Goal: Transaction & Acquisition: Purchase product/service

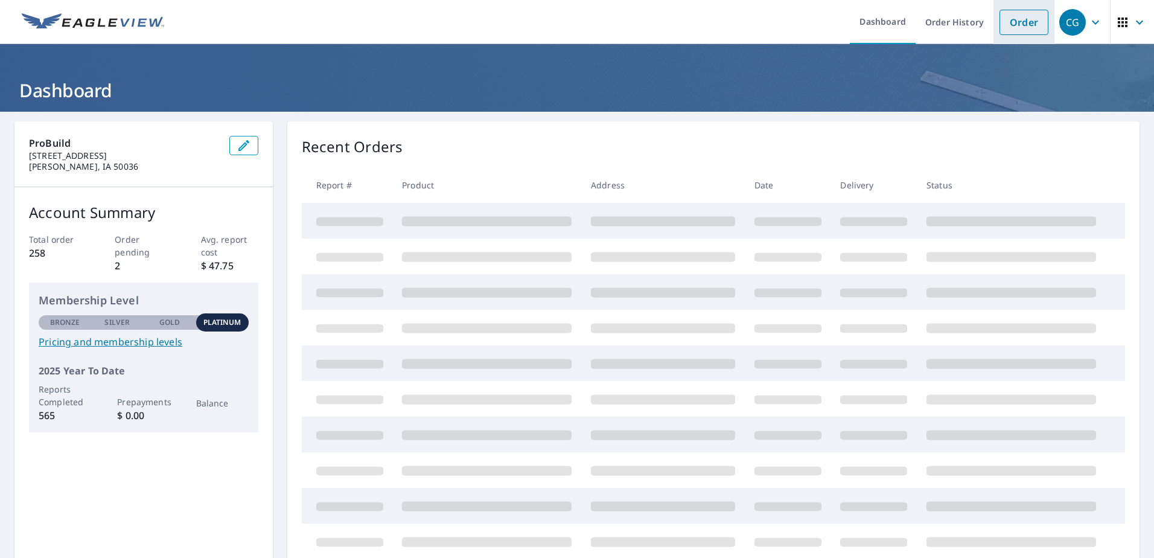
click at [1000, 23] on link "Order" at bounding box center [1024, 22] width 49 height 25
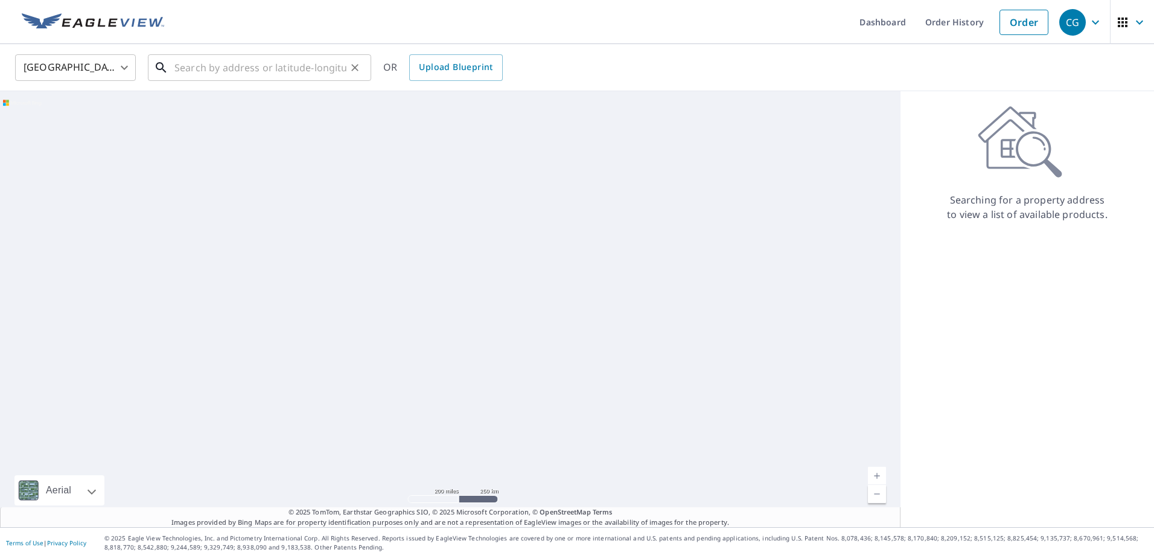
click at [240, 66] on input "text" at bounding box center [260, 68] width 172 height 34
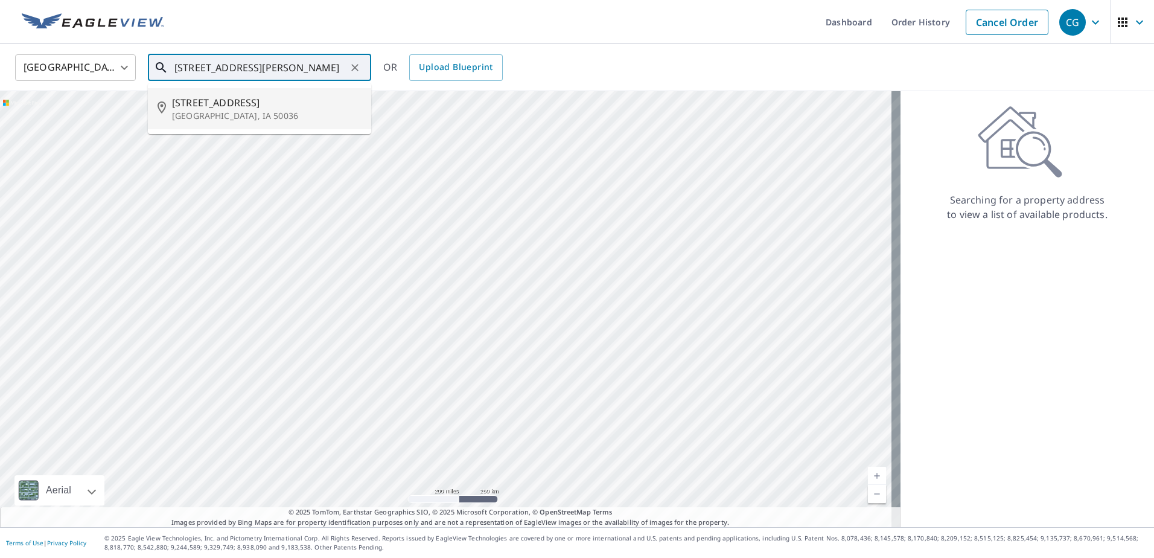
click at [222, 118] on p "[GEOGRAPHIC_DATA], IA 50036" at bounding box center [267, 116] width 190 height 12
type input "[STREET_ADDRESS]"
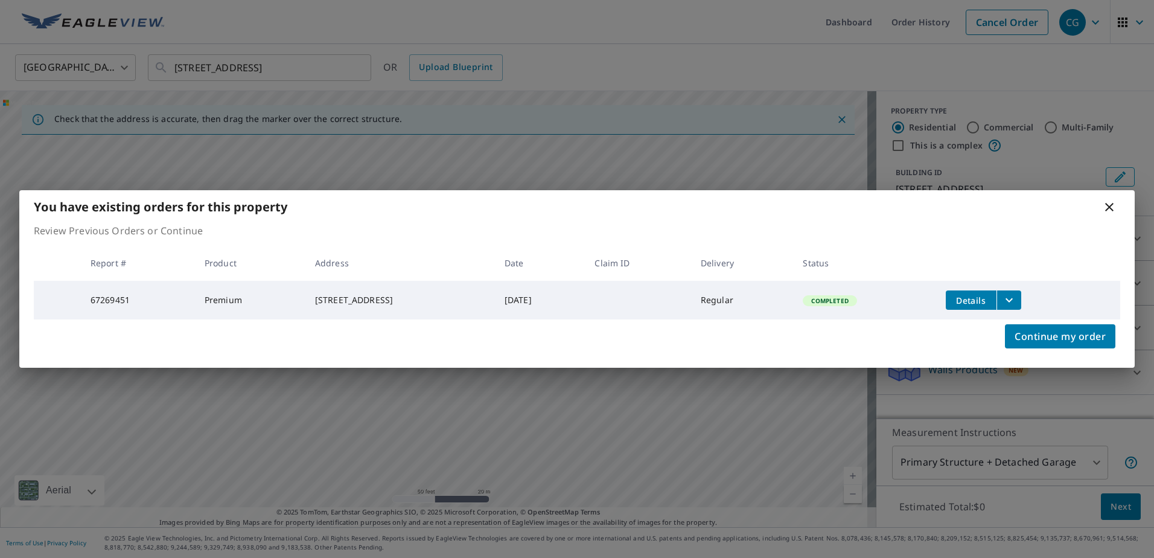
click at [1110, 202] on icon at bounding box center [1109, 207] width 14 height 14
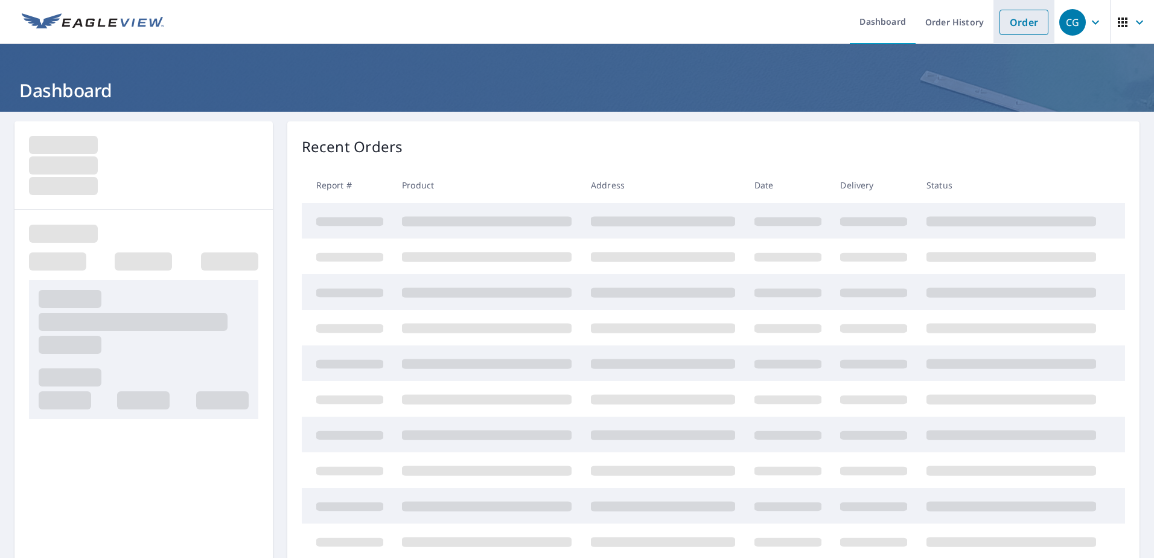
click at [1005, 25] on link "Order" at bounding box center [1024, 22] width 49 height 25
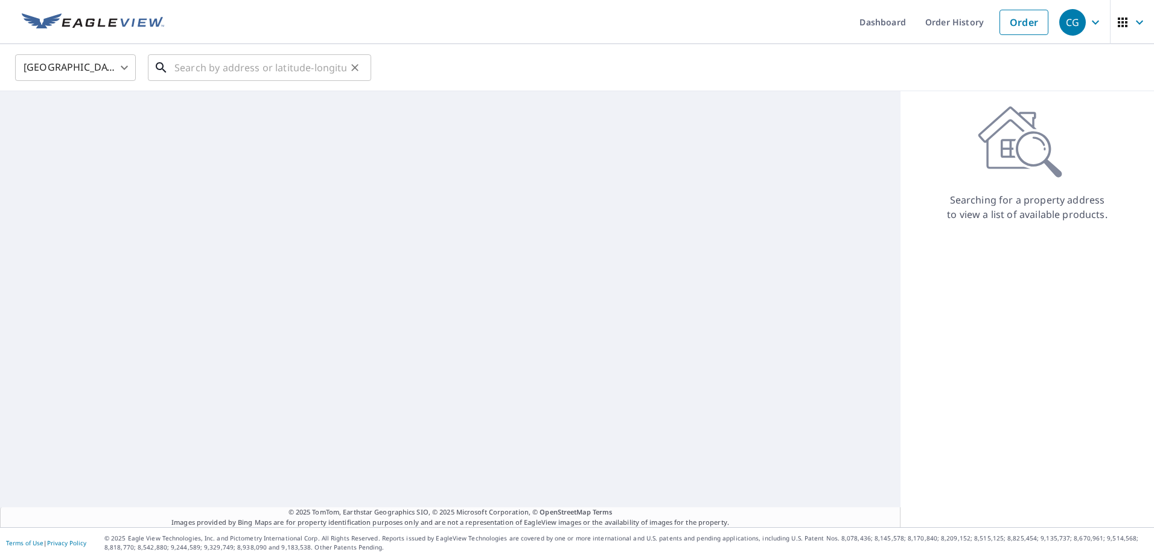
click at [273, 64] on input "text" at bounding box center [260, 68] width 172 height 34
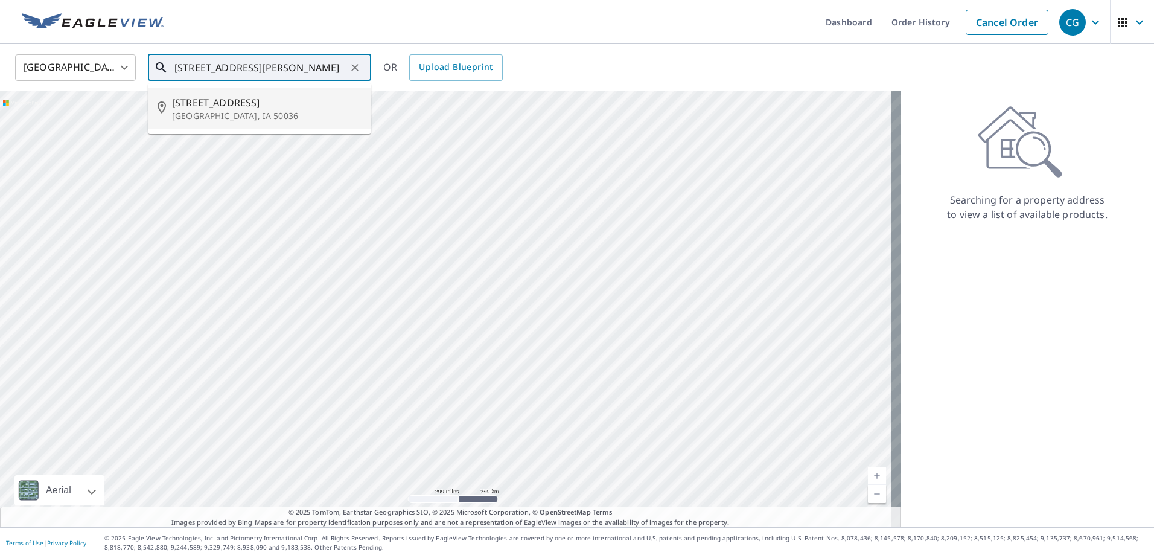
click at [259, 110] on p "[GEOGRAPHIC_DATA], IA 50036" at bounding box center [267, 116] width 190 height 12
type input "[STREET_ADDRESS]"
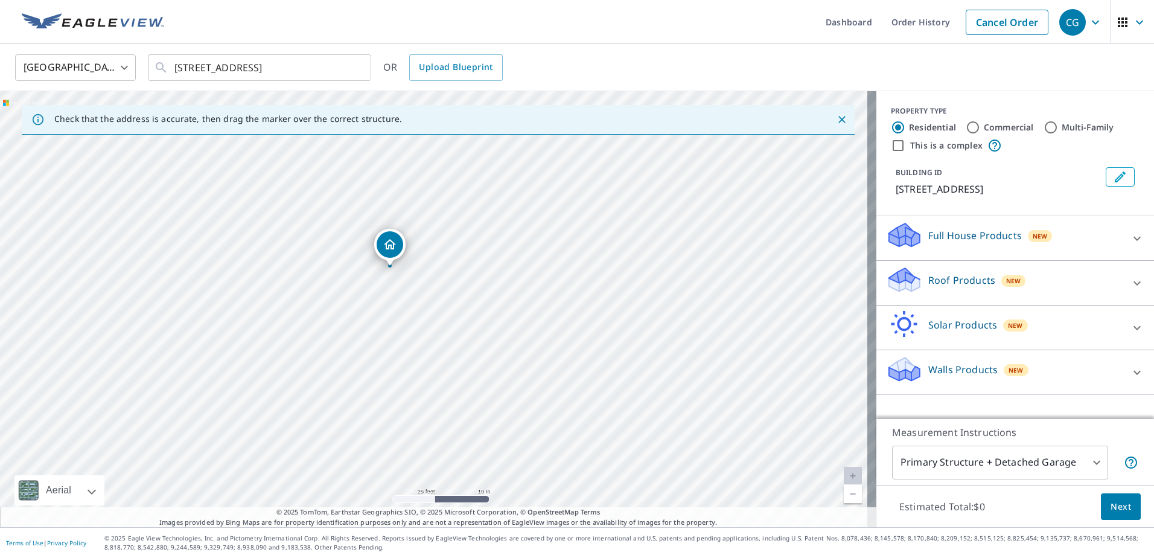
click at [946, 235] on p "Full House Products" at bounding box center [975, 235] width 94 height 14
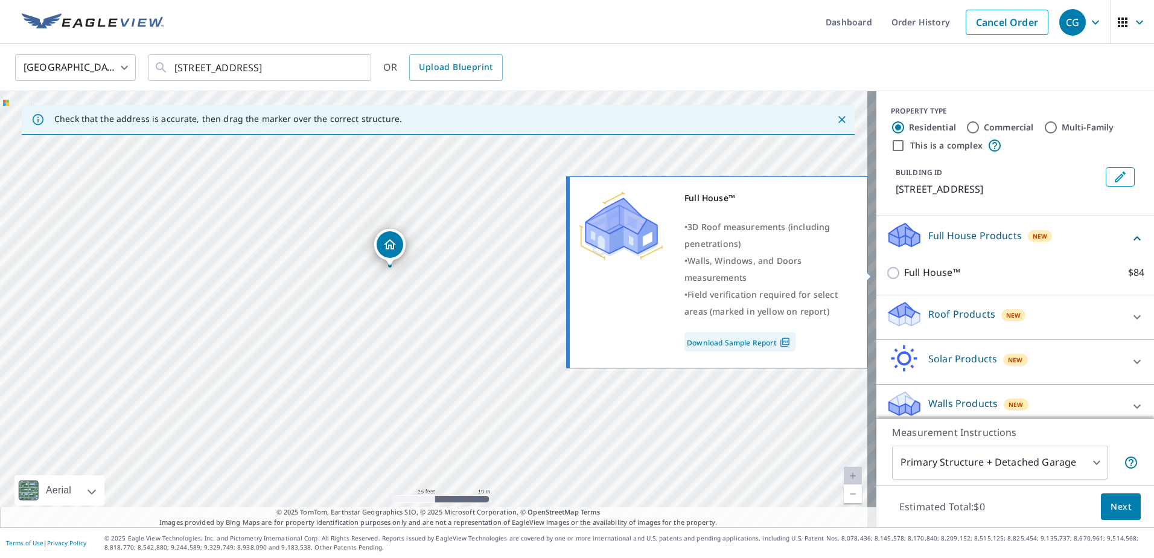
click at [934, 270] on p "Full House™" at bounding box center [932, 272] width 56 height 15
click at [904, 270] on input "Full House™ $84" at bounding box center [895, 273] width 18 height 14
checkbox input "true"
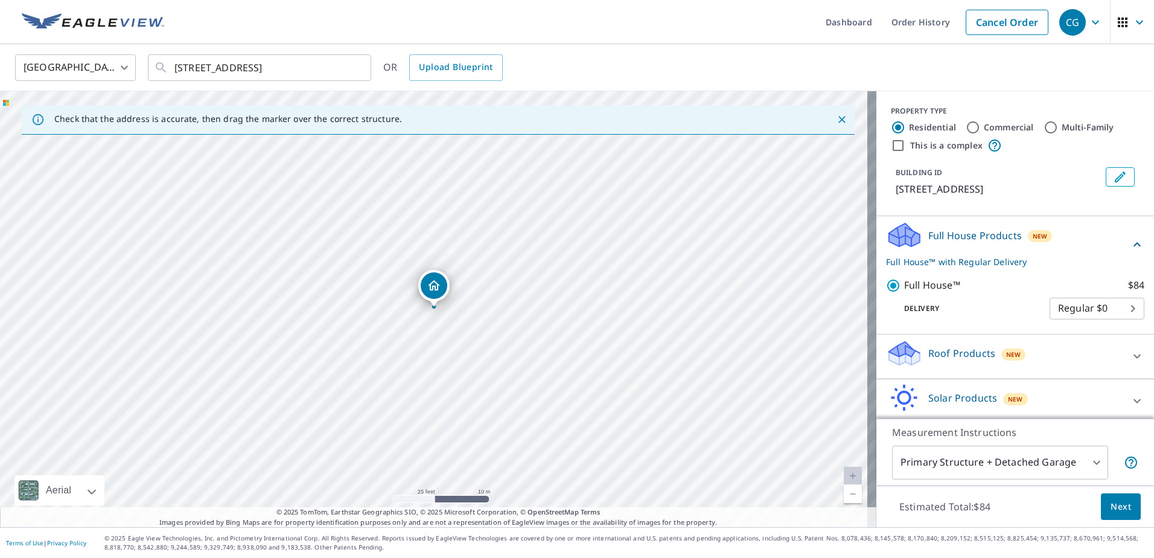
click at [1111, 508] on span "Next" at bounding box center [1121, 506] width 21 height 15
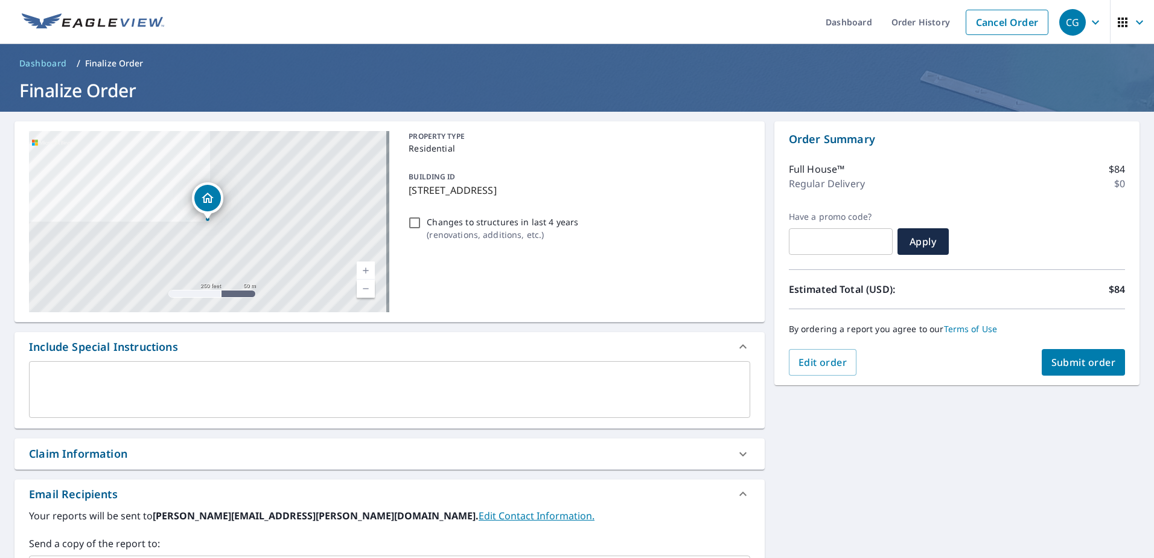
click at [1065, 360] on span "Submit order" at bounding box center [1084, 362] width 65 height 13
